Goal: Information Seeking & Learning: Learn about a topic

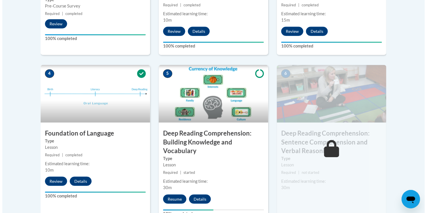
scroll to position [288, 0]
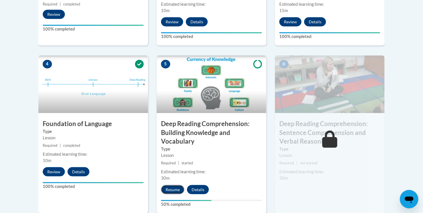
click at [176, 188] on button "Resume" at bounding box center [172, 189] width 23 height 9
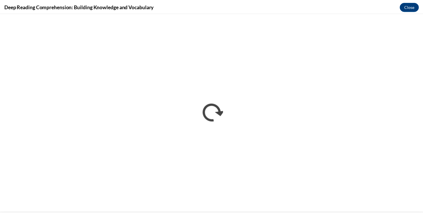
scroll to position [0, 0]
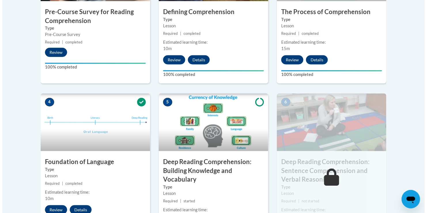
scroll to position [342, 0]
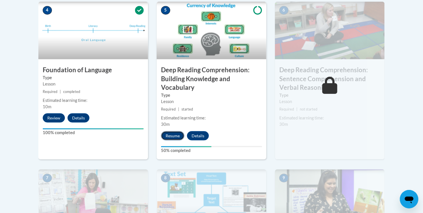
click at [175, 135] on button "Resume" at bounding box center [172, 135] width 23 height 9
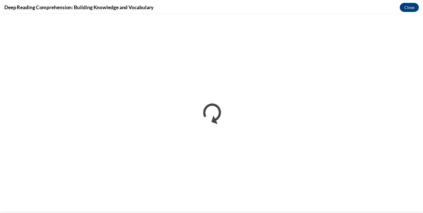
scroll to position [0, 0]
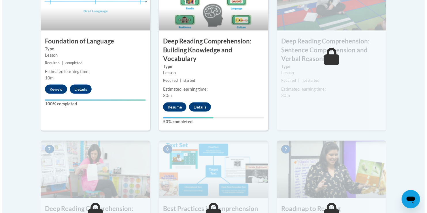
scroll to position [400, 0]
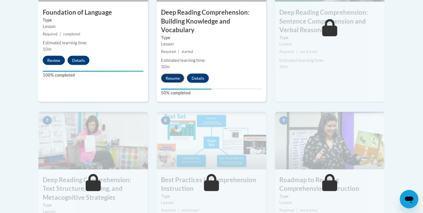
click at [173, 80] on button "Resume" at bounding box center [172, 78] width 23 height 9
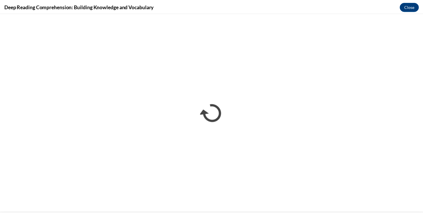
scroll to position [0, 0]
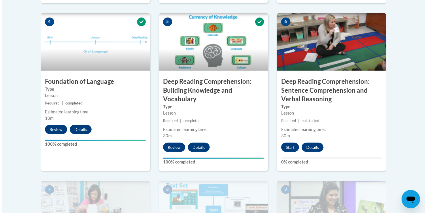
scroll to position [342, 0]
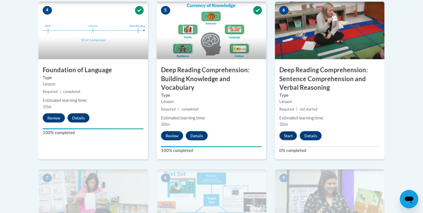
click at [289, 136] on button "Start" at bounding box center [288, 135] width 18 height 9
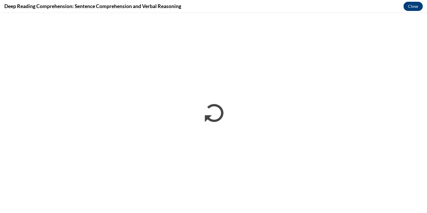
scroll to position [0, 0]
